Goal: Task Accomplishment & Management: Use online tool/utility

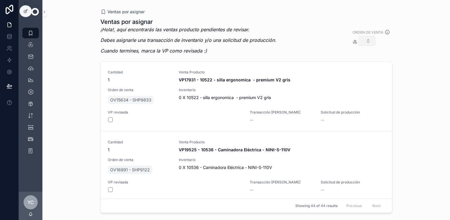
click at [369, 42] on button "Select Button" at bounding box center [367, 41] width 17 height 10
type input "*******"
click at [368, 61] on span "OV18108 - SHP9529" at bounding box center [354, 64] width 40 height 6
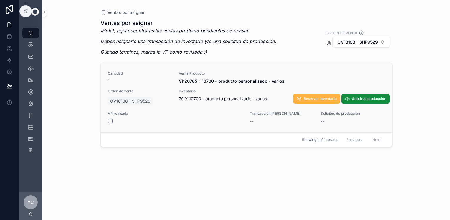
click at [315, 100] on span "Reservar inventario" at bounding box center [320, 98] width 33 height 5
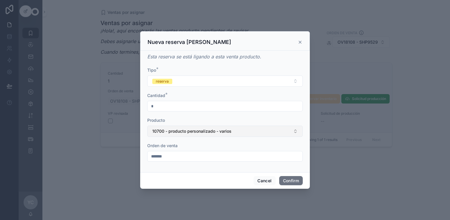
click at [158, 133] on span "10700 - producto personalizado - varios" at bounding box center [191, 131] width 79 height 6
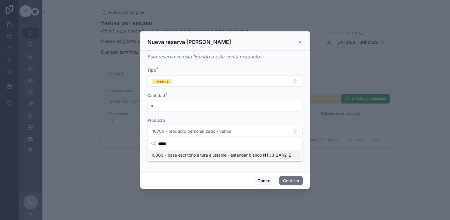
type input "*****"
click at [198, 154] on span "10003 - base escritorio altura ajustable - estandar blanco NT33-2AR2-E" at bounding box center [221, 155] width 140 height 6
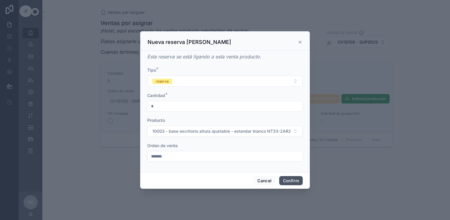
click at [297, 180] on button "Confirm" at bounding box center [291, 180] width 24 height 9
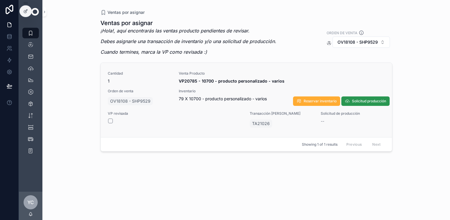
click at [366, 101] on span "Solicitud producción" at bounding box center [369, 101] width 34 height 5
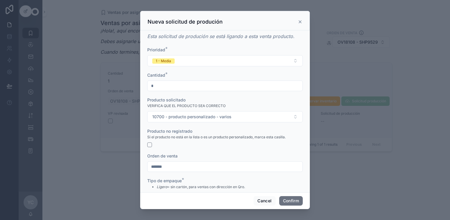
click at [150, 147] on form "Prioridad * 1 - Media Cantidad * * Producto solicitado VERIFICA QUE EL PRODUCTO…" at bounding box center [225, 139] width 156 height 184
click at [149, 144] on button "button" at bounding box center [149, 144] width 5 height 5
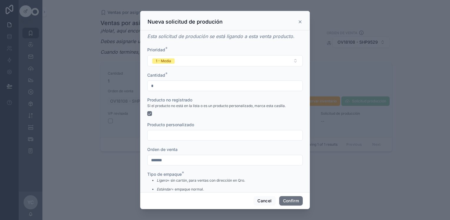
click at [171, 138] on input "text" at bounding box center [225, 135] width 155 height 8
type input "**********"
click at [291, 199] on button "Confirm" at bounding box center [291, 200] width 24 height 9
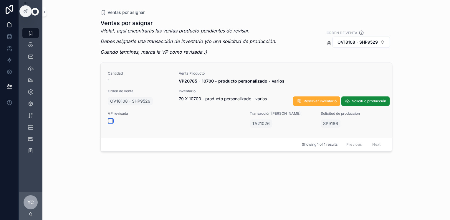
click at [111, 122] on button "scrollable content" at bounding box center [110, 121] width 5 height 5
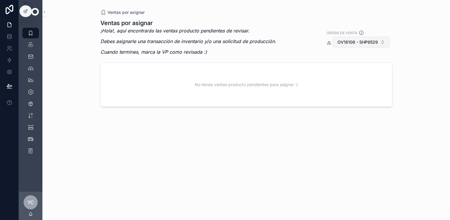
click at [364, 44] on span "OV18108 - SHP9529" at bounding box center [358, 42] width 40 height 6
type input "*******"
click at [352, 66] on div "OV18109 -" at bounding box center [361, 65] width 71 height 9
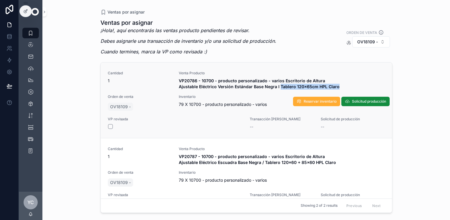
drag, startPoint x: 277, startPoint y: 86, endPoint x: 338, endPoint y: 86, distance: 61.6
click at [338, 86] on span "VP20786 - 10700 - producto personalizado - varios Escritorio de Altura Ajustabl…" at bounding box center [282, 84] width 206 height 12
copy strong "Tablero 120x65cm HPL Claro"
drag, startPoint x: 338, startPoint y: 86, endPoint x: 328, endPoint y: 85, distance: 10.0
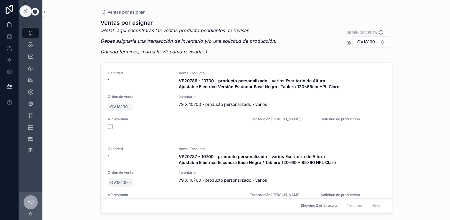
drag, startPoint x: 328, startPoint y: 85, endPoint x: 425, endPoint y: 73, distance: 96.9
click at [425, 73] on div "Ventas por asignar Ventas por asignar ¡Hola!, aquí encontrarás las ventas produ…" at bounding box center [246, 110] width 408 height 220
